Goal: Task Accomplishment & Management: Manage account settings

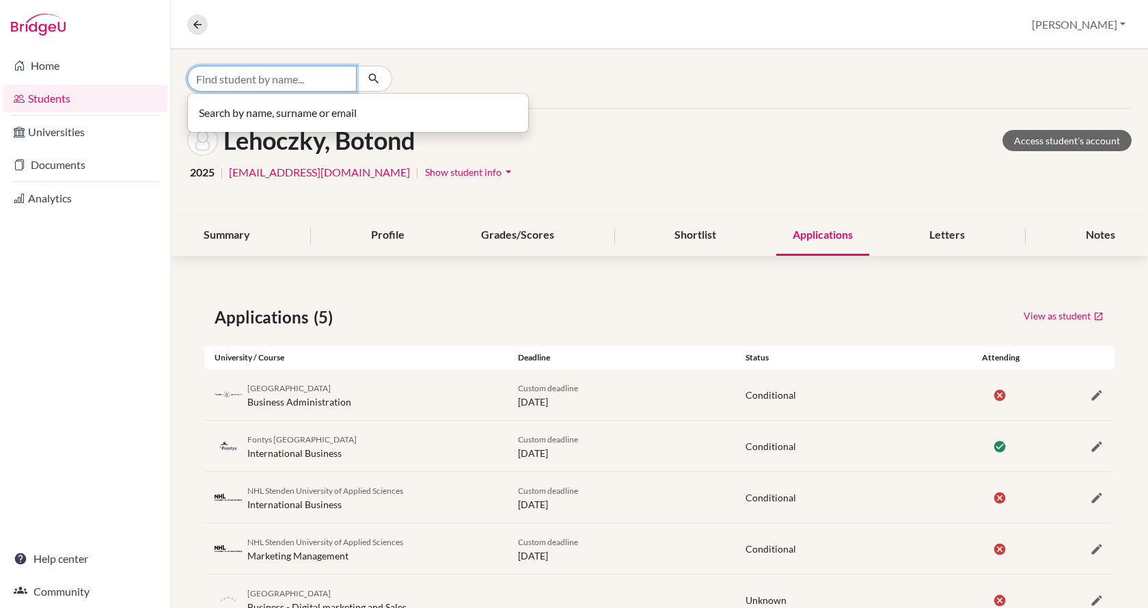
click at [220, 74] on input "Find student by name..." at bounding box center [271, 79] width 169 height 26
type input "l"
type input "kun"
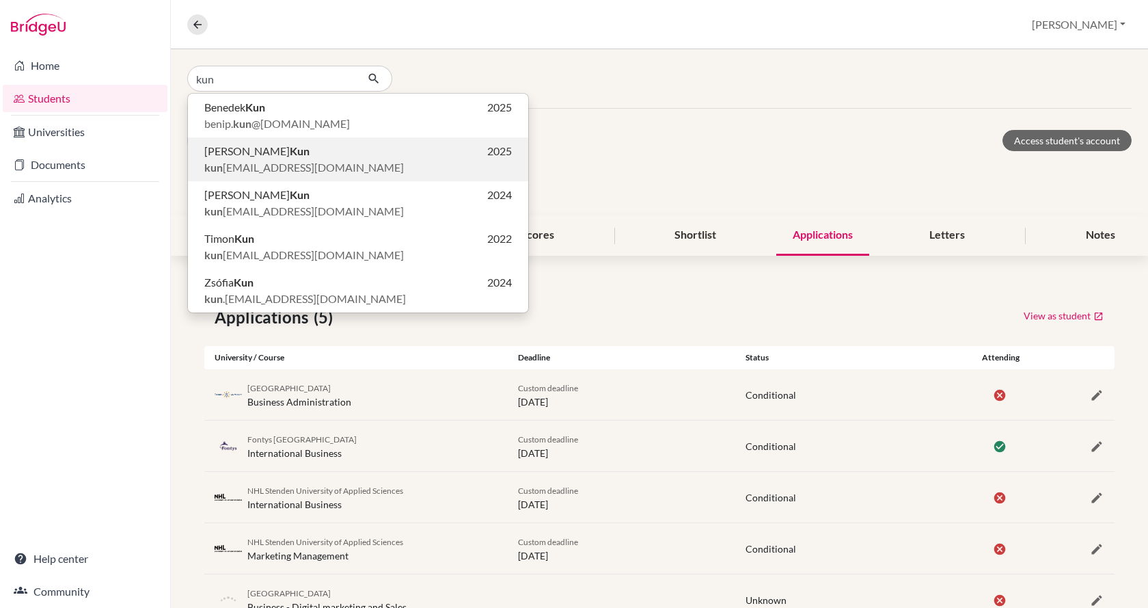
click at [236, 164] on span "kun [EMAIL_ADDRESS][DOMAIN_NAME]" at bounding box center [304, 167] width 200 height 16
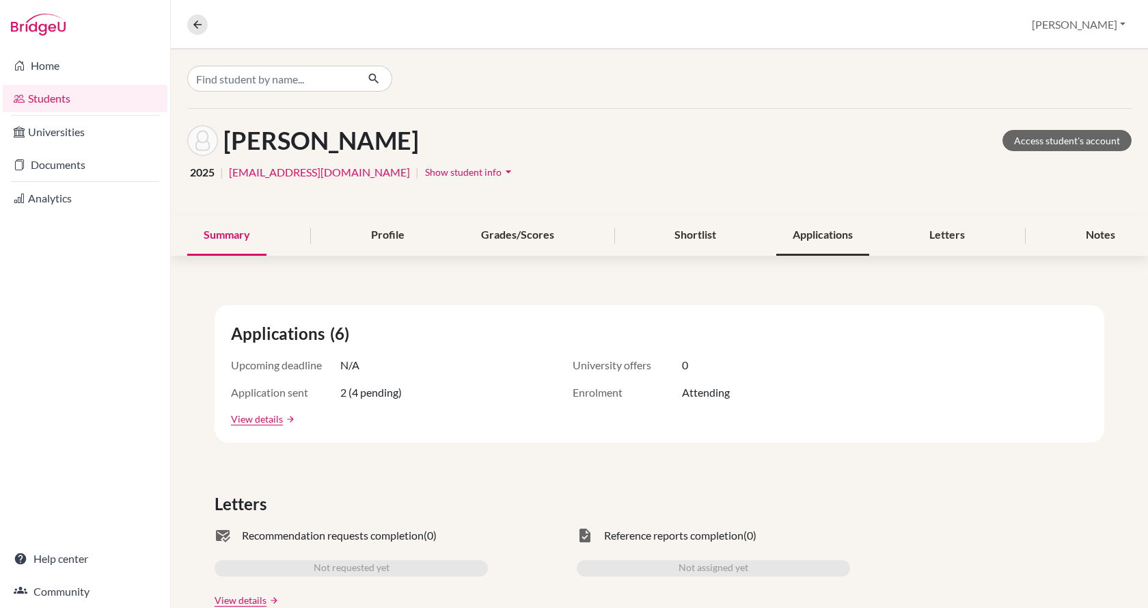
click at [832, 239] on div "Applications" at bounding box center [822, 235] width 93 height 40
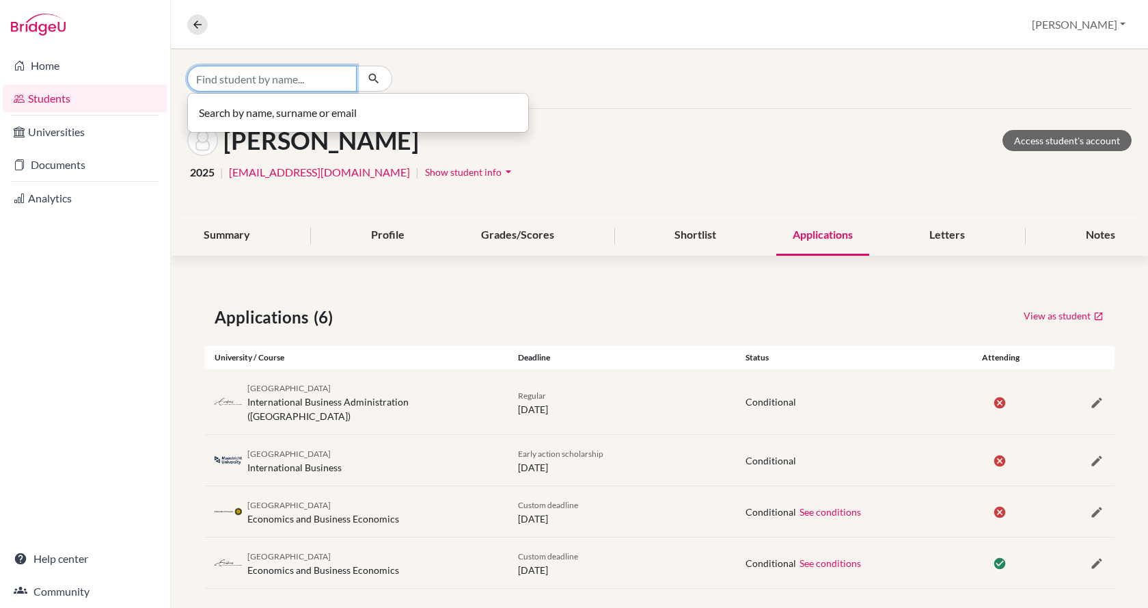
click at [226, 79] on input "Find student by name..." at bounding box center [271, 79] width 169 height 26
type input "Takacs"
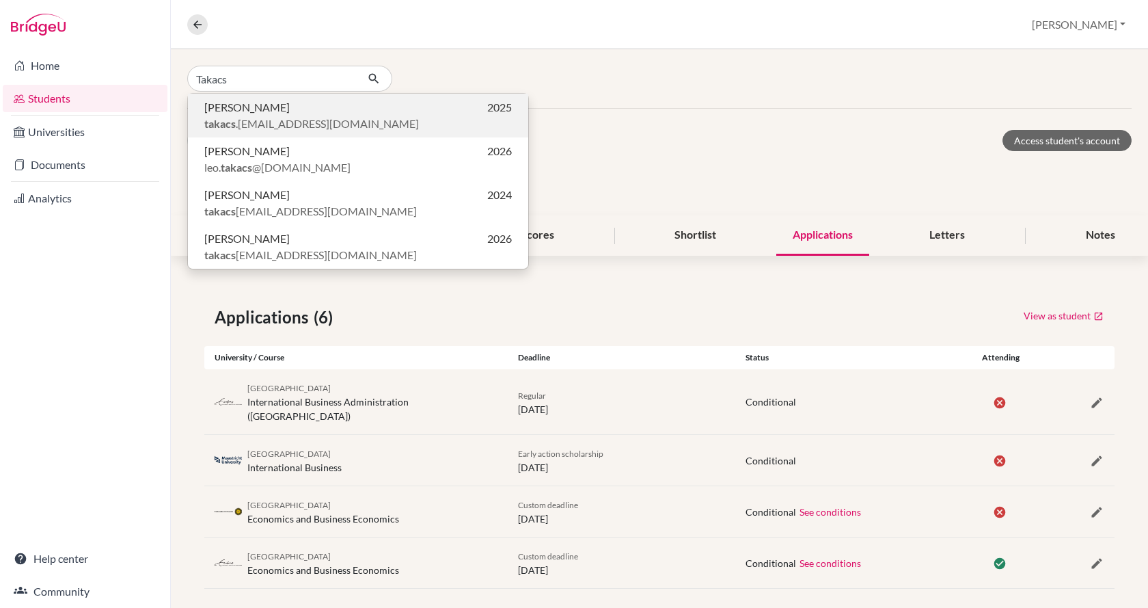
click at [236, 124] on span "takacs .[EMAIL_ADDRESS][DOMAIN_NAME]" at bounding box center [311, 123] width 215 height 16
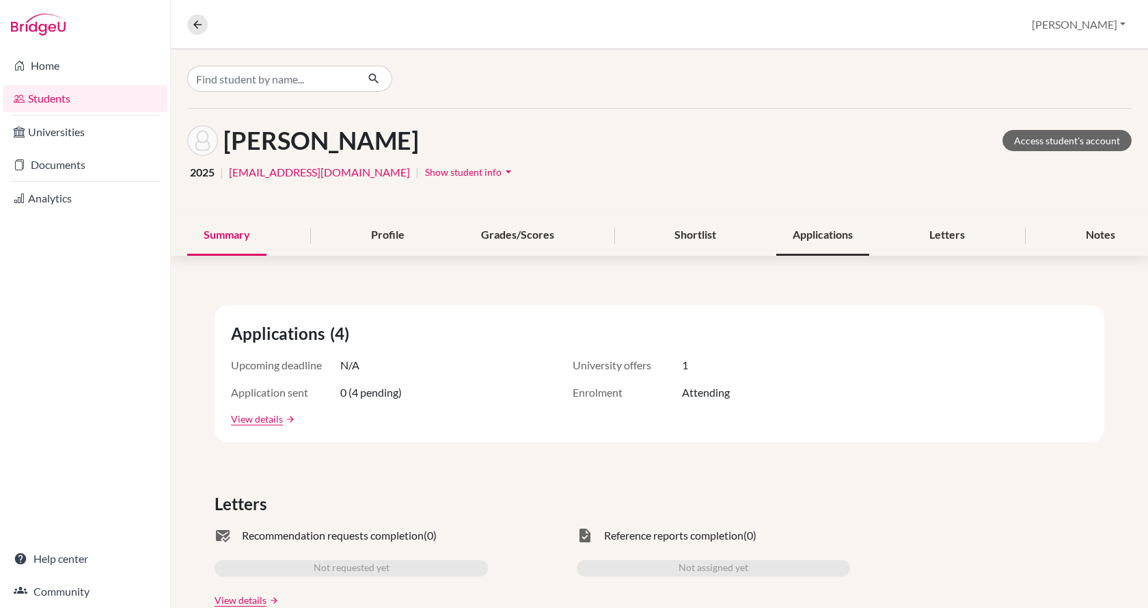
click at [831, 236] on div "Applications" at bounding box center [822, 235] width 93 height 40
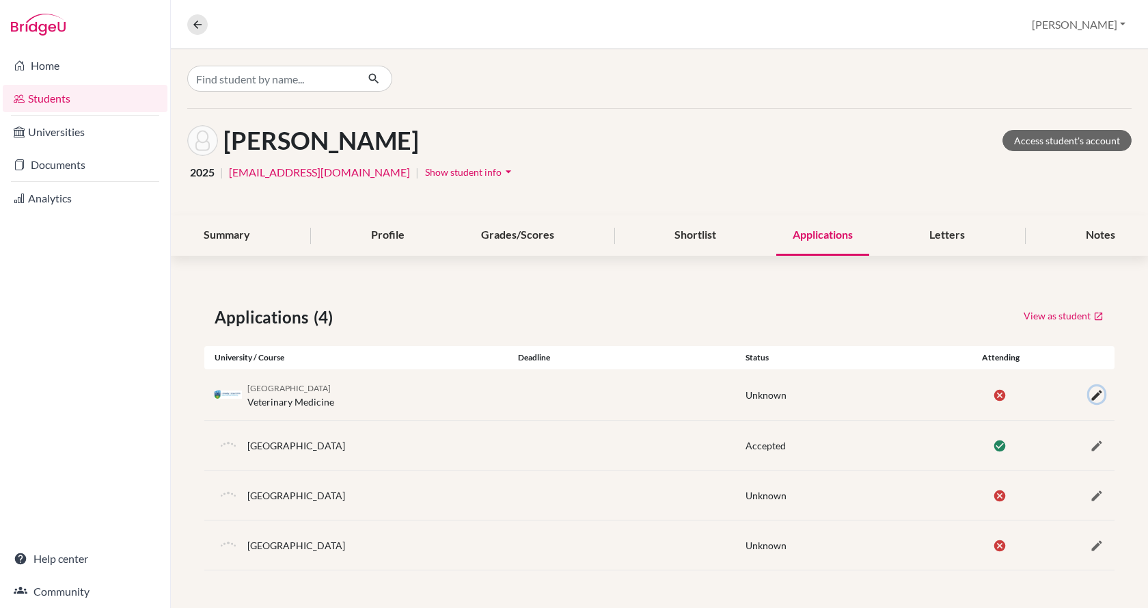
click at [1096, 395] on icon "button" at bounding box center [1097, 395] width 14 height 14
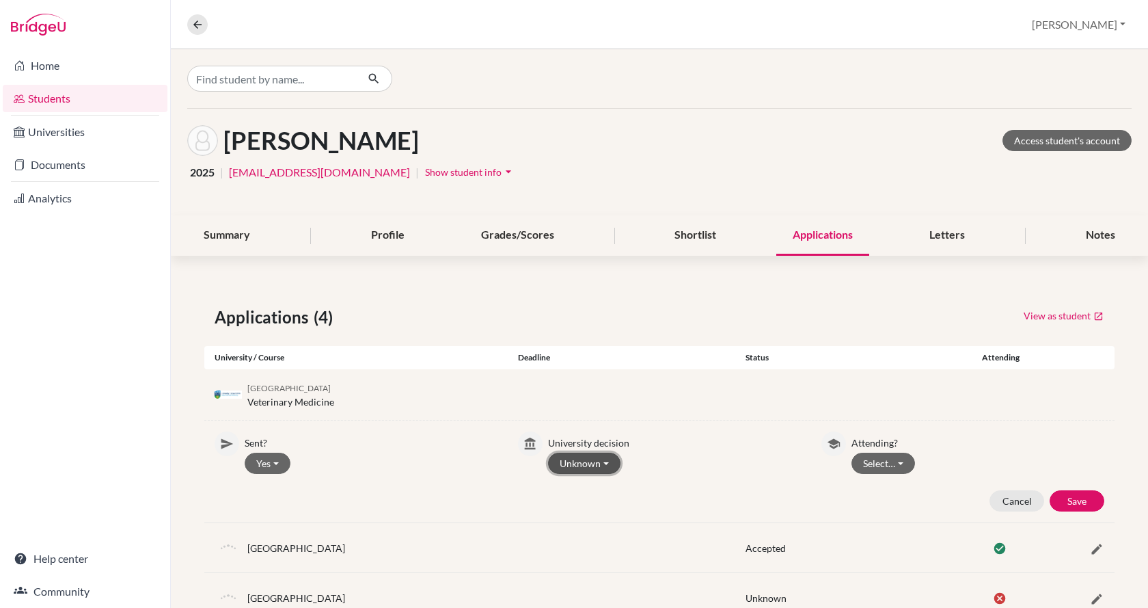
click at [600, 462] on button "Unknown" at bounding box center [584, 462] width 72 height 21
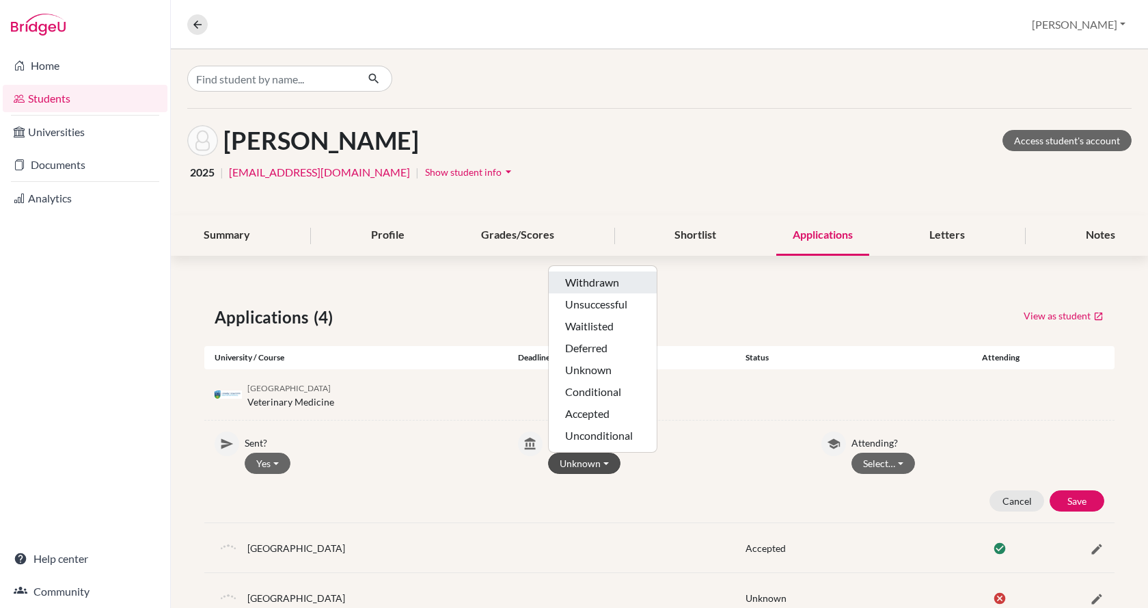
click at [610, 286] on button "Withdrawn" at bounding box center [603, 282] width 108 height 22
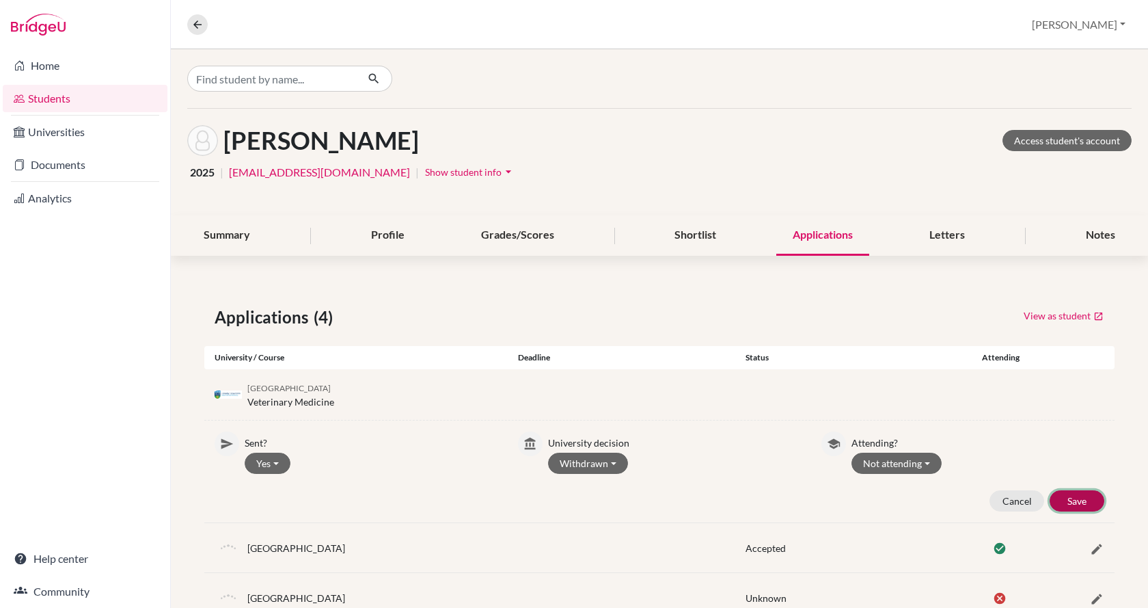
click at [1063, 501] on button "Save" at bounding box center [1077, 500] width 55 height 21
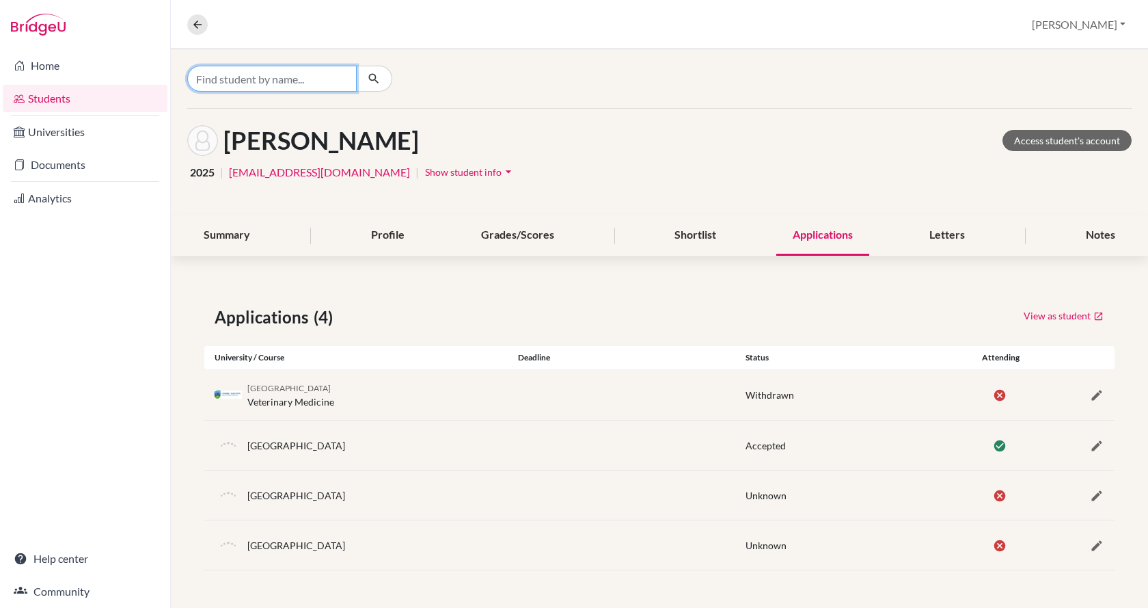
click at [272, 79] on input "Find student by name..." at bounding box center [271, 79] width 169 height 26
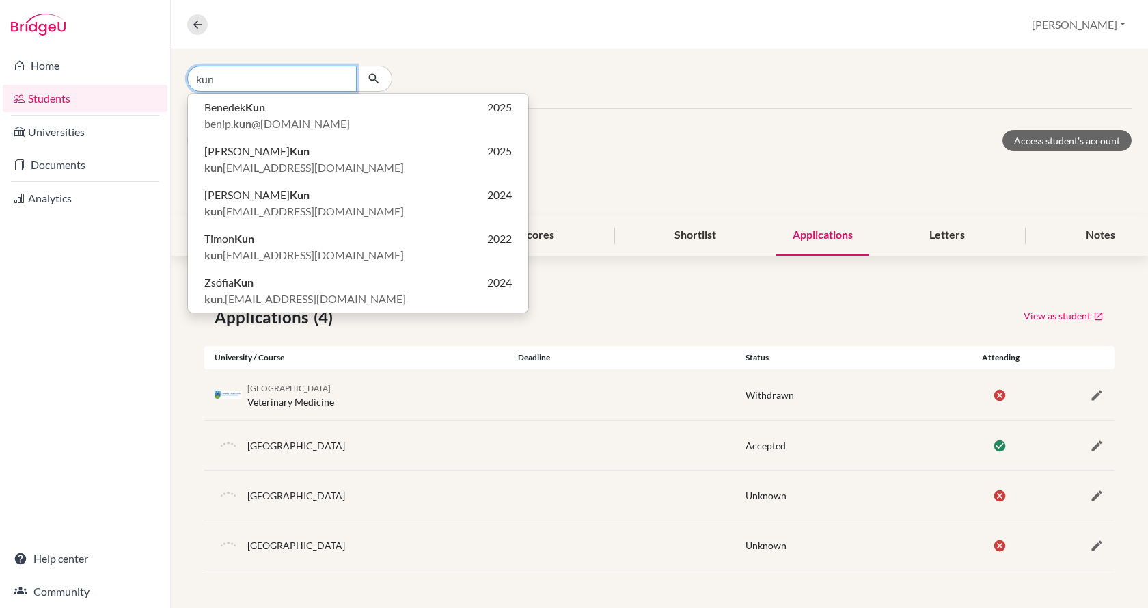
type input "kun"
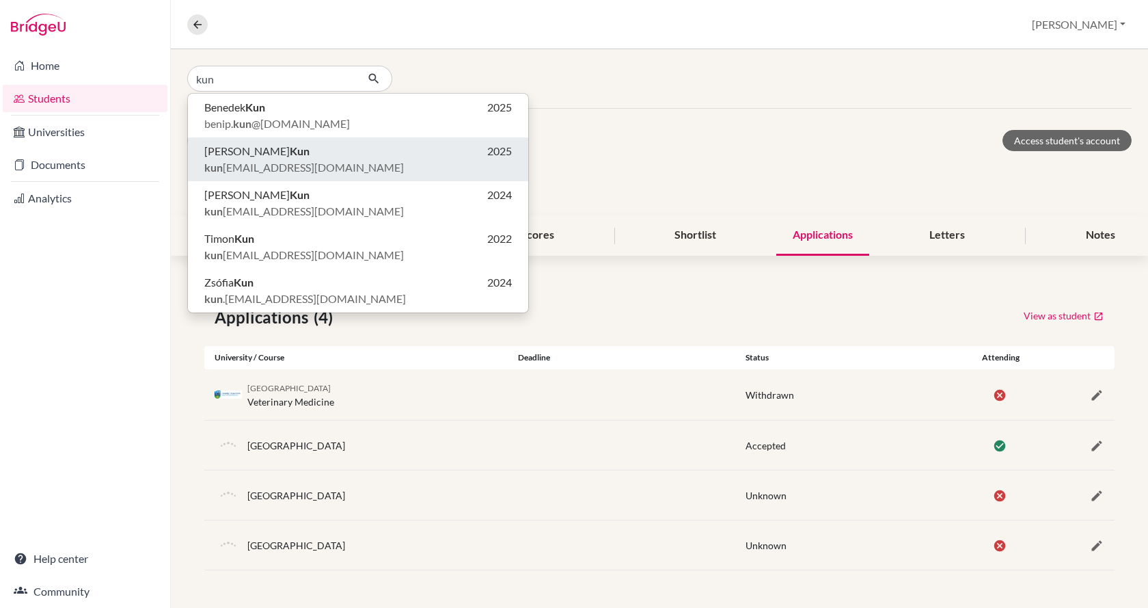
click button "[PERSON_NAME] 2025 kun [EMAIL_ADDRESS][DOMAIN_NAME]" at bounding box center [358, 159] width 340 height 44
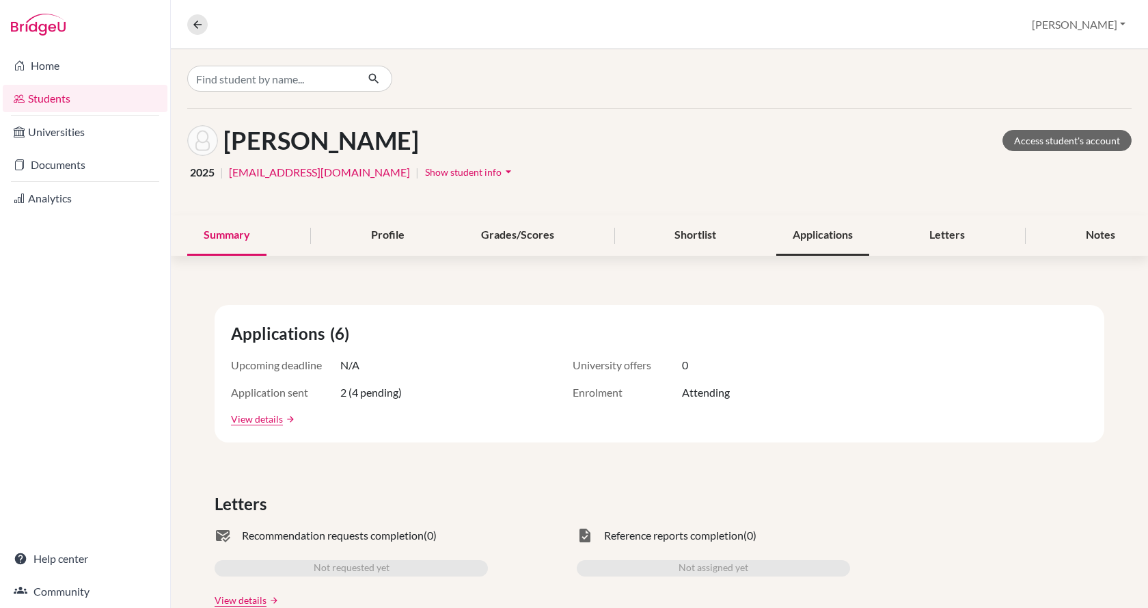
click at [817, 234] on div "Applications" at bounding box center [822, 235] width 93 height 40
